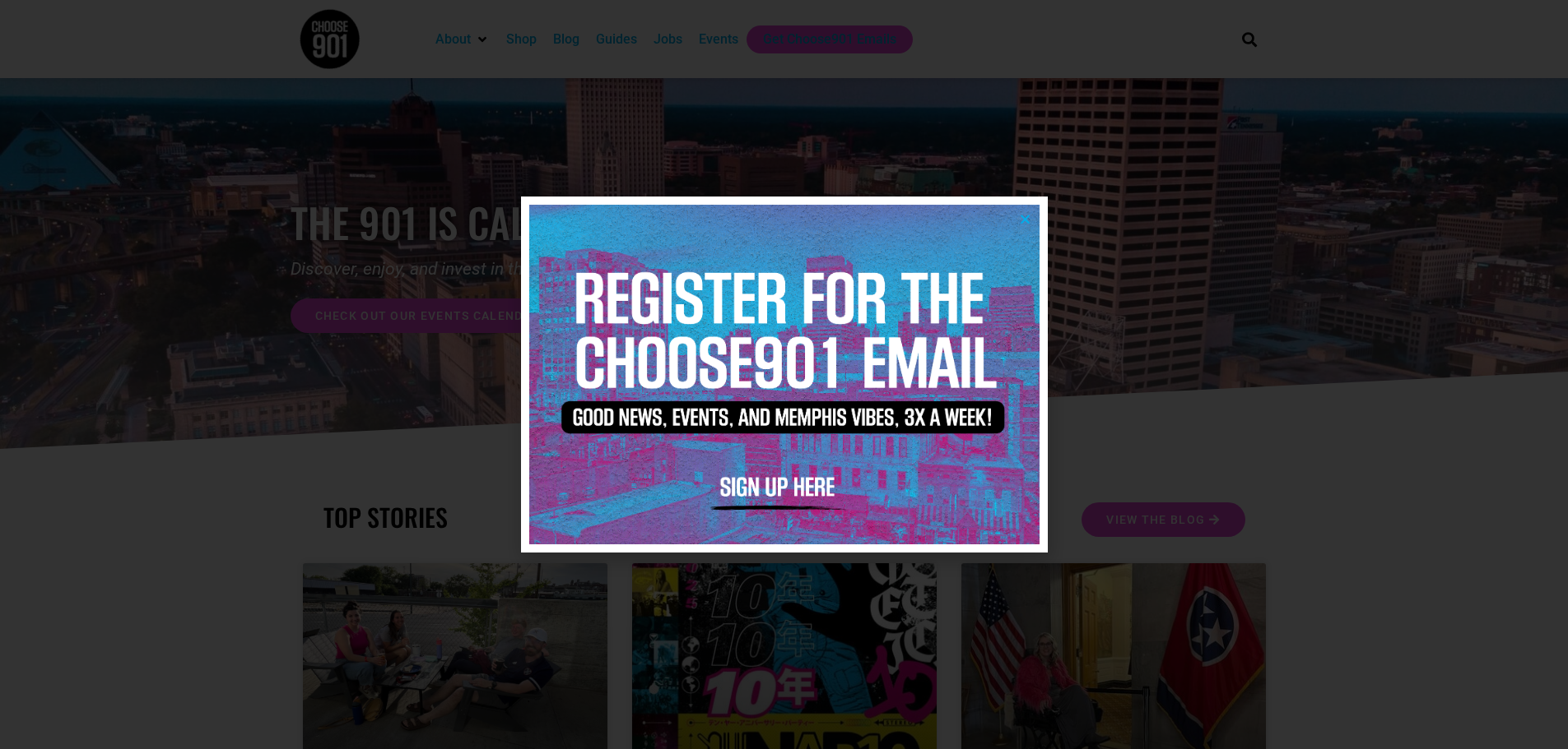
click at [1025, 219] on icon "Close" at bounding box center [1025, 219] width 13 height 13
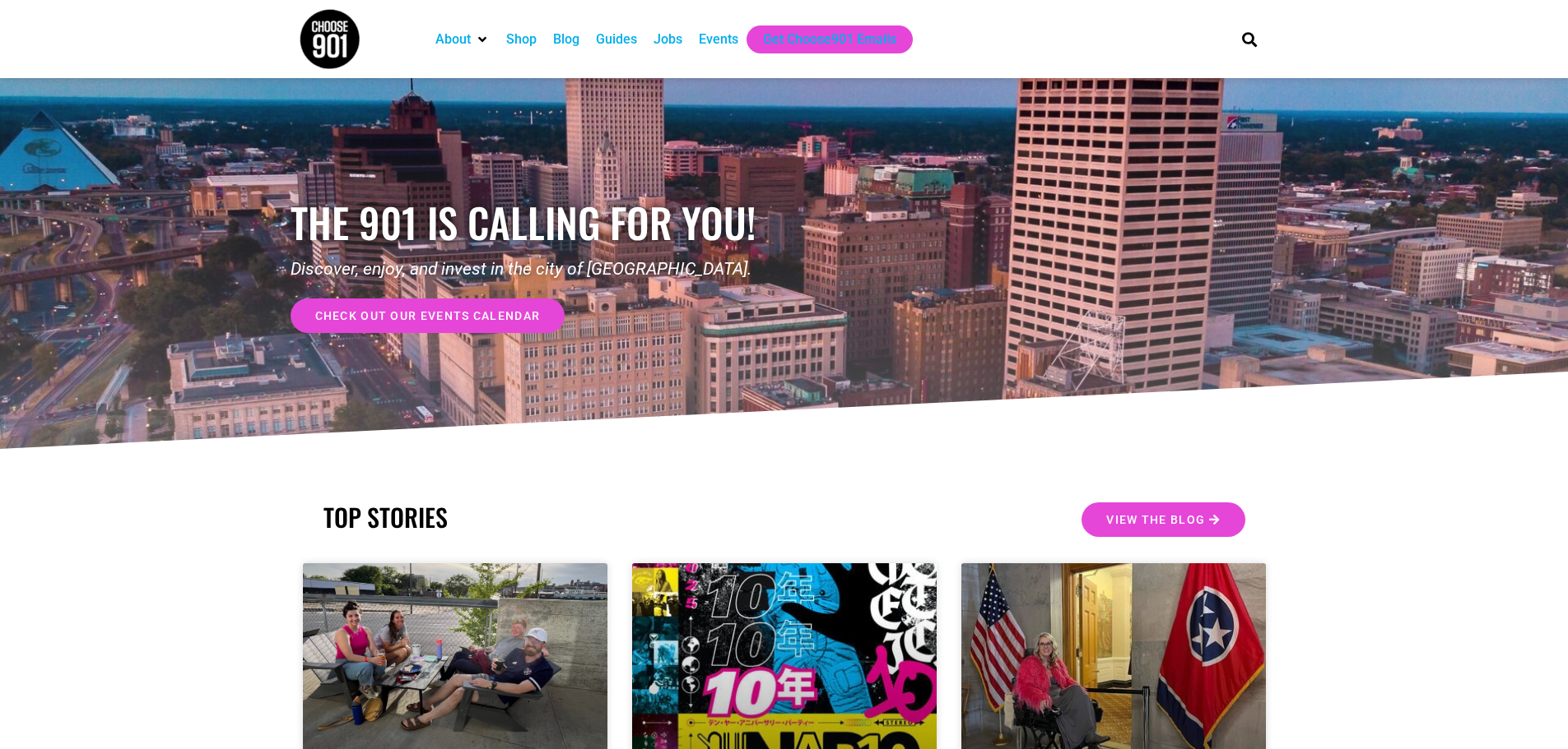
click at [488, 316] on span "check out our events calendar" at bounding box center [428, 316] width 226 height 12
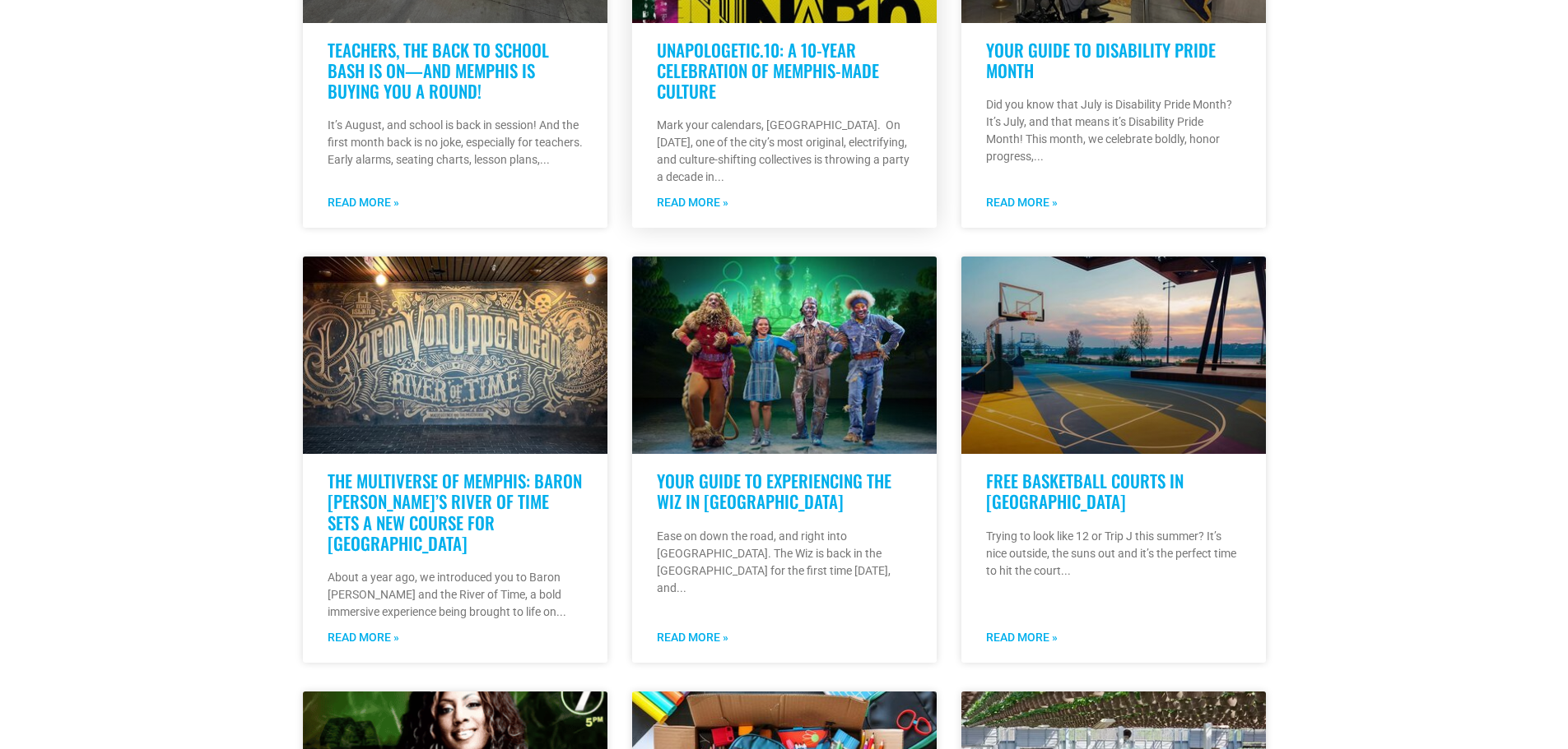
scroll to position [822, 0]
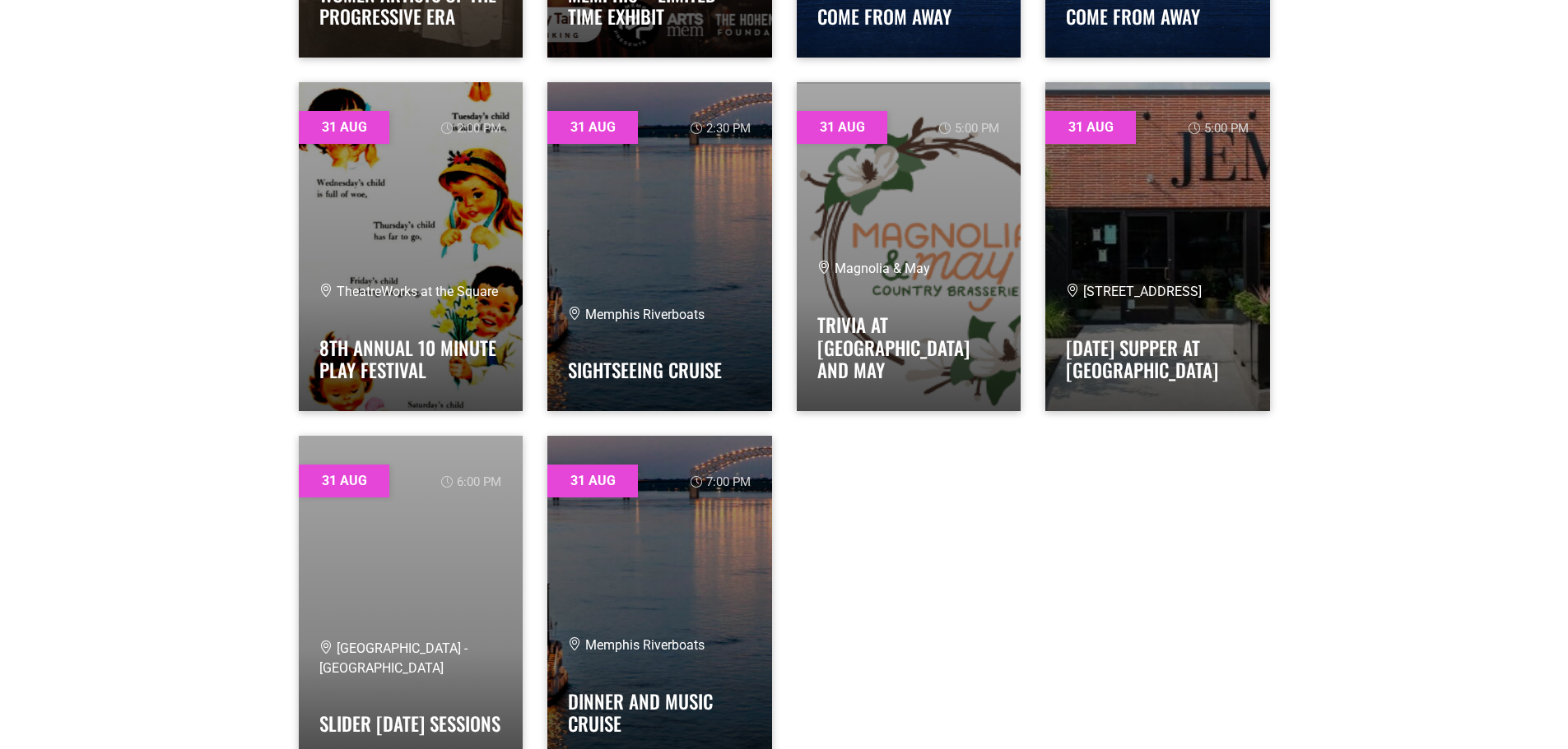
scroll to position [28601, 0]
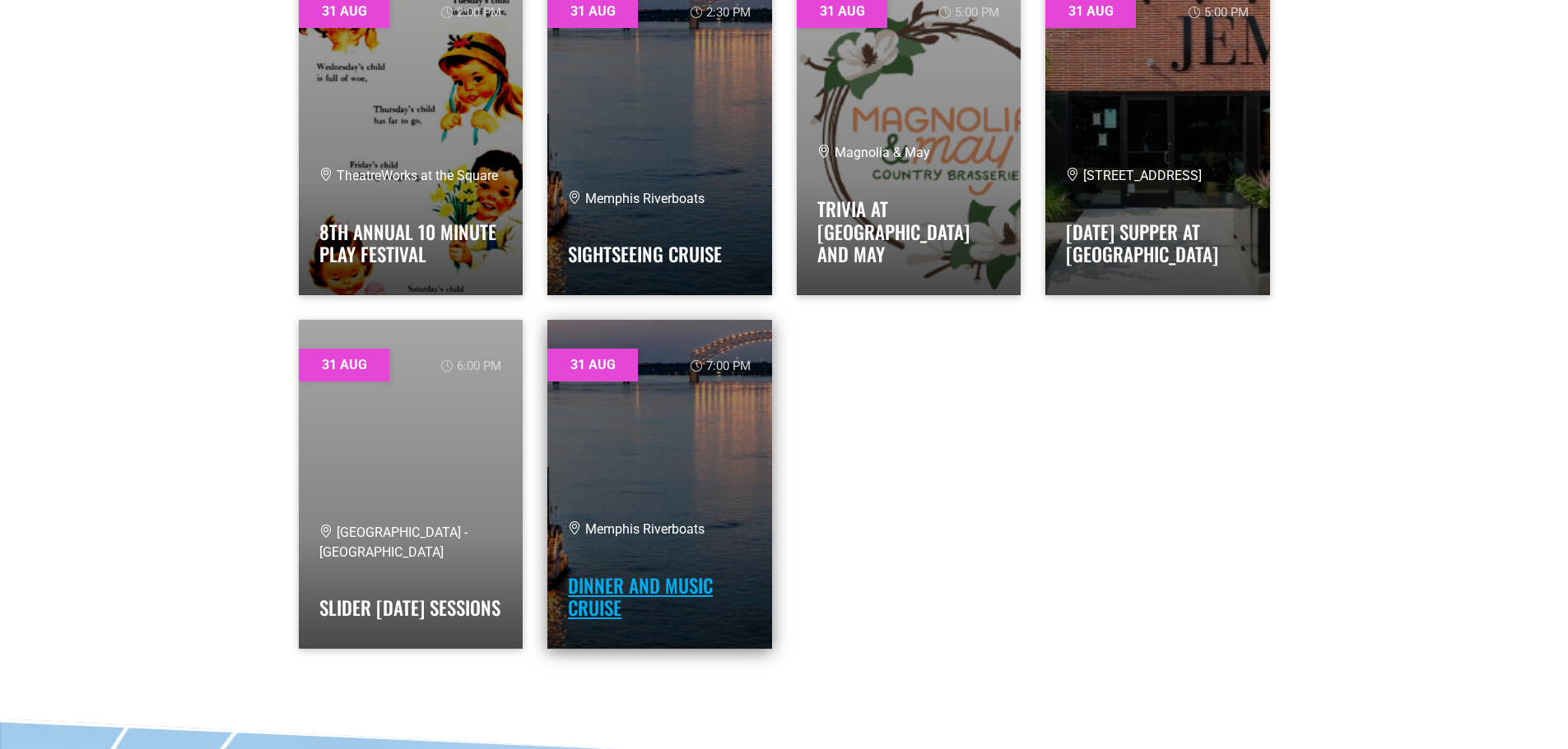
click at [586, 571] on link "Dinner and Music Cruise" at bounding box center [640, 597] width 145 height 51
